Goal: Transaction & Acquisition: Purchase product/service

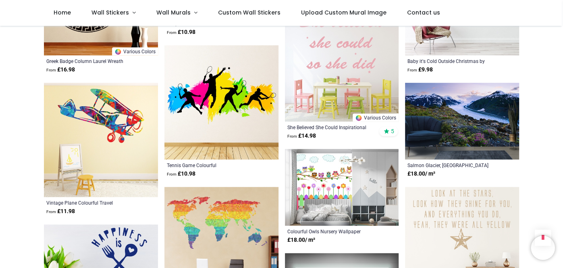
scroll to position [487, 0]
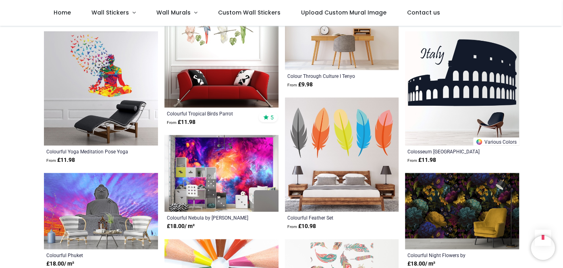
scroll to position [1066, 0]
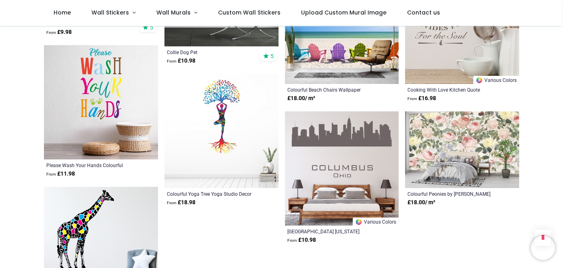
scroll to position [1723, 0]
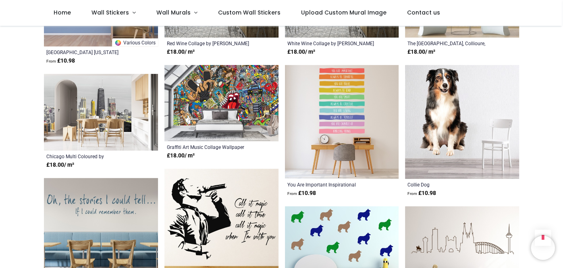
scroll to position [2260, 0]
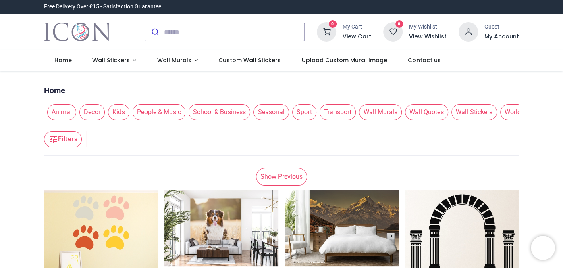
click at [336, 27] on icon at bounding box center [326, 31] width 19 height 19
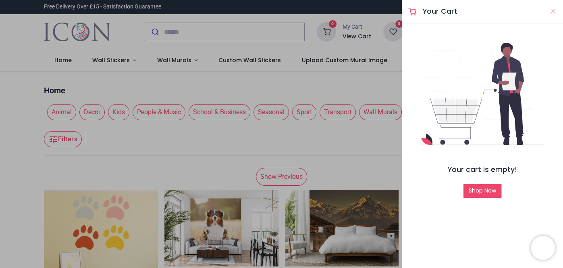
click at [550, 11] on button "Close" at bounding box center [552, 11] width 7 height 10
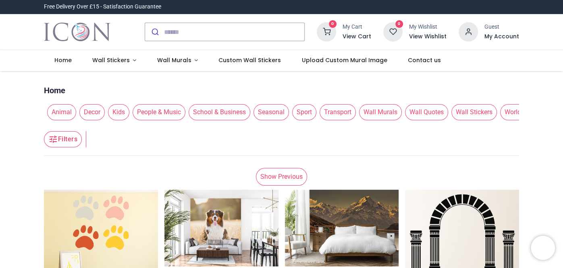
click at [387, 28] on icon at bounding box center [392, 31] width 19 height 19
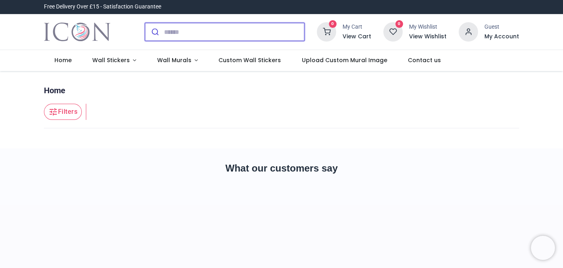
click at [214, 27] on input "search" at bounding box center [234, 32] width 140 height 18
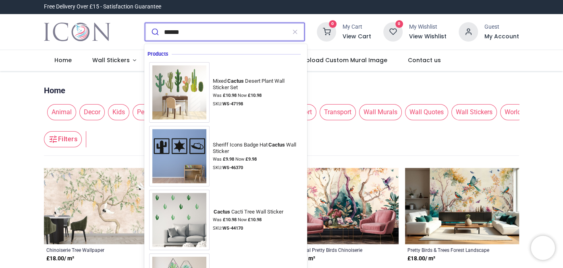
type input "******"
click at [145, 23] on button "submit" at bounding box center [154, 32] width 19 height 18
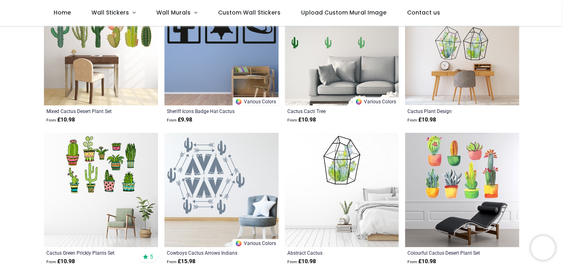
scroll to position [134, 0]
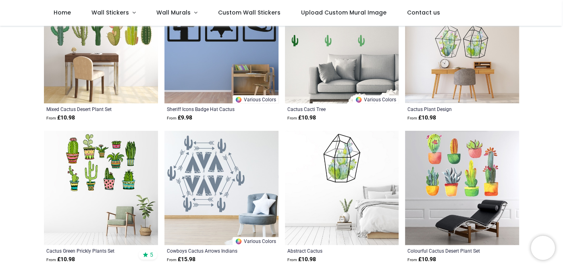
click at [490, 210] on img at bounding box center [462, 188] width 114 height 114
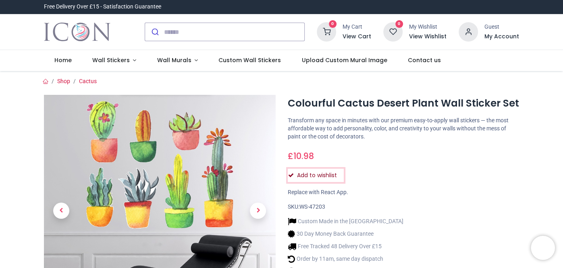
click at [292, 171] on button "Add to wishlist" at bounding box center [316, 176] width 56 height 14
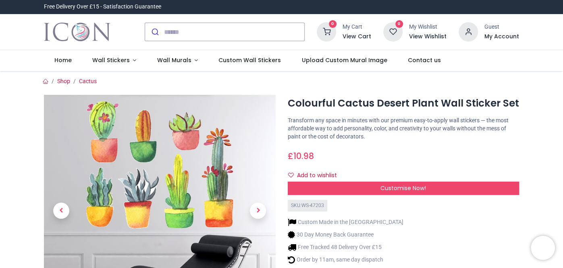
click at [470, 35] on icon at bounding box center [468, 31] width 19 height 19
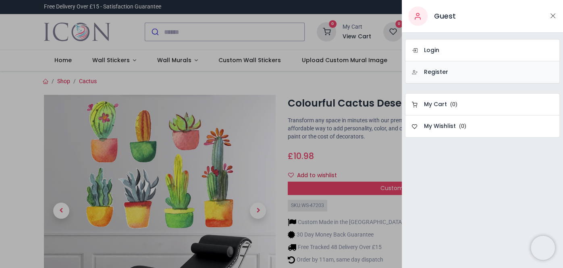
click at [462, 67] on link "Register" at bounding box center [482, 72] width 155 height 22
click at [348, 87] on div at bounding box center [281, 134] width 563 height 268
